Goal: Book appointment/travel/reservation

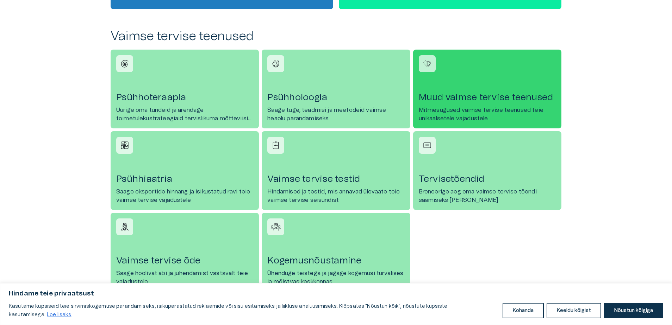
click at [430, 65] on img at bounding box center [427, 63] width 11 height 11
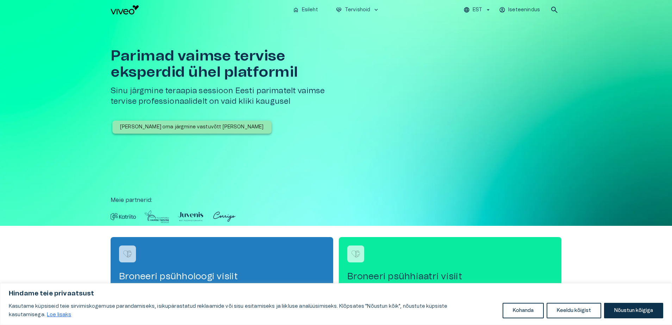
scroll to position [282, 0]
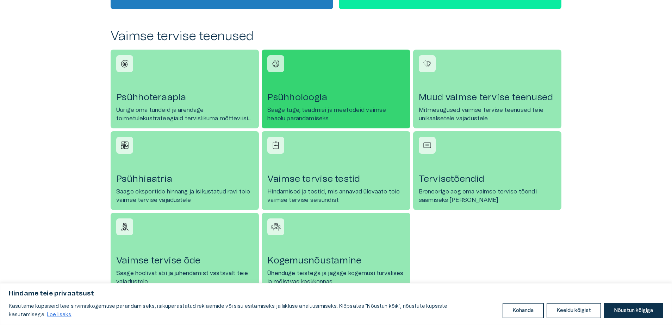
click at [292, 92] on h4 "Psühholoogia" at bounding box center [335, 97] width 137 height 11
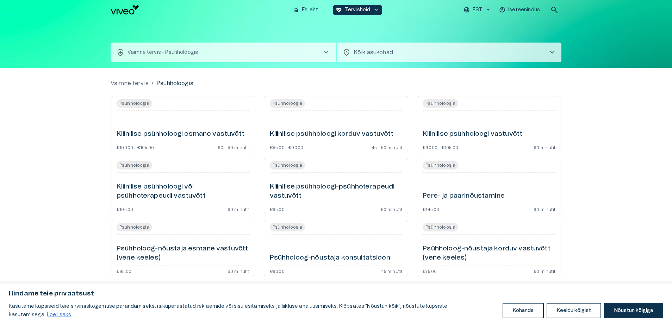
click at [352, 52] on div "location_on Kõik asukohad chevron_right ​" at bounding box center [449, 53] width 225 height 20
